Goal: Entertainment & Leisure: Consume media (video, audio)

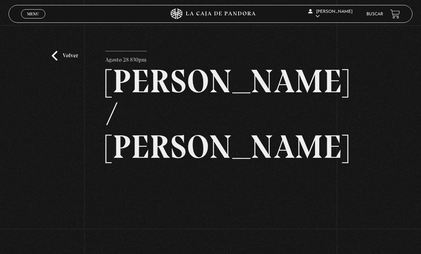
click at [60, 61] on link "Volver" at bounding box center [65, 56] width 26 height 10
click at [66, 56] on link "Volver" at bounding box center [65, 56] width 26 height 10
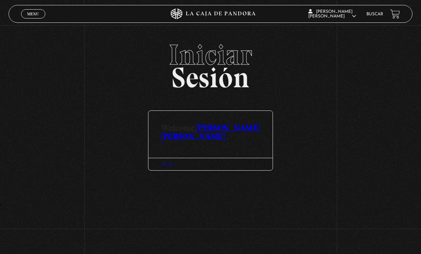
click at [328, 28] on link "En vivos" at bounding box center [333, 23] width 52 height 19
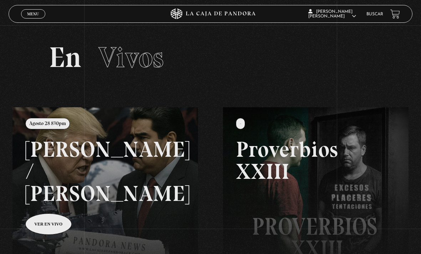
click at [65, 155] on link at bounding box center [222, 234] width 421 height 254
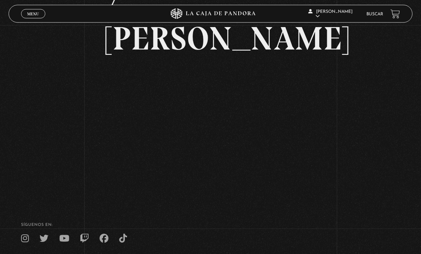
scroll to position [107, 0]
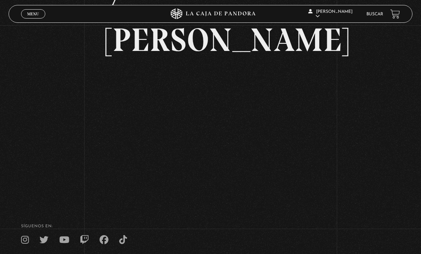
click at [223, 200] on footer "SÍguenos en: La Caja de Pandora, Derechos Reservados 2025 Realizado por" at bounding box center [210, 254] width 421 height 109
click at [288, 225] on div "SÍguenos en:" at bounding box center [210, 235] width 421 height 20
